Goal: Task Accomplishment & Management: Use online tool/utility

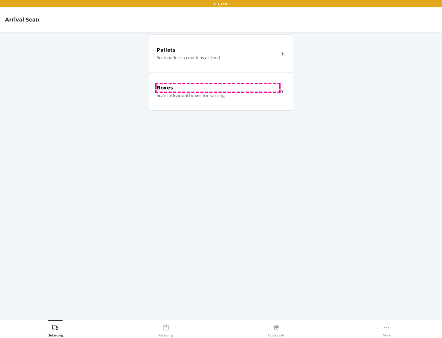
click at [218, 88] on div "Boxes" at bounding box center [218, 87] width 122 height 7
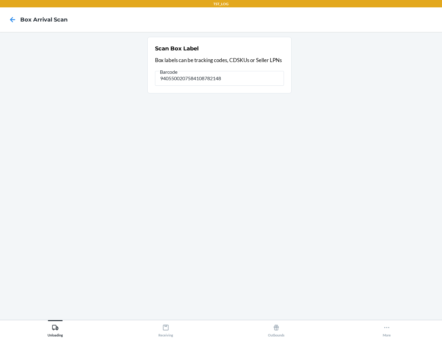
type input "9405500207584108782148"
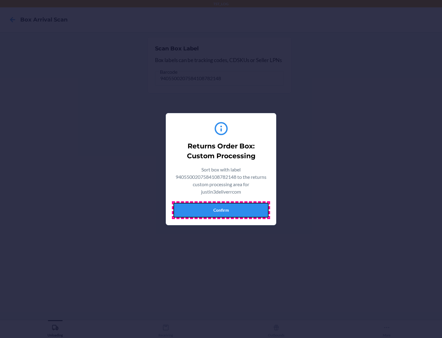
click at [221, 210] on button "Confirm" at bounding box center [220, 210] width 95 height 15
